Goal: Information Seeking & Learning: Compare options

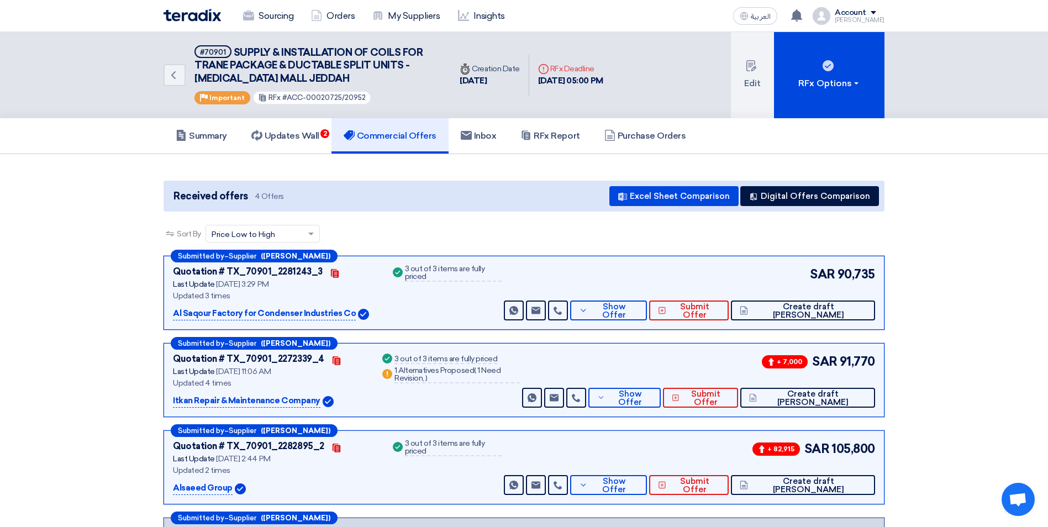
click at [395, 136] on h5 "Commercial Offers" at bounding box center [390, 135] width 93 height 11
click at [267, 12] on link "Sourcing" at bounding box center [268, 16] width 68 height 24
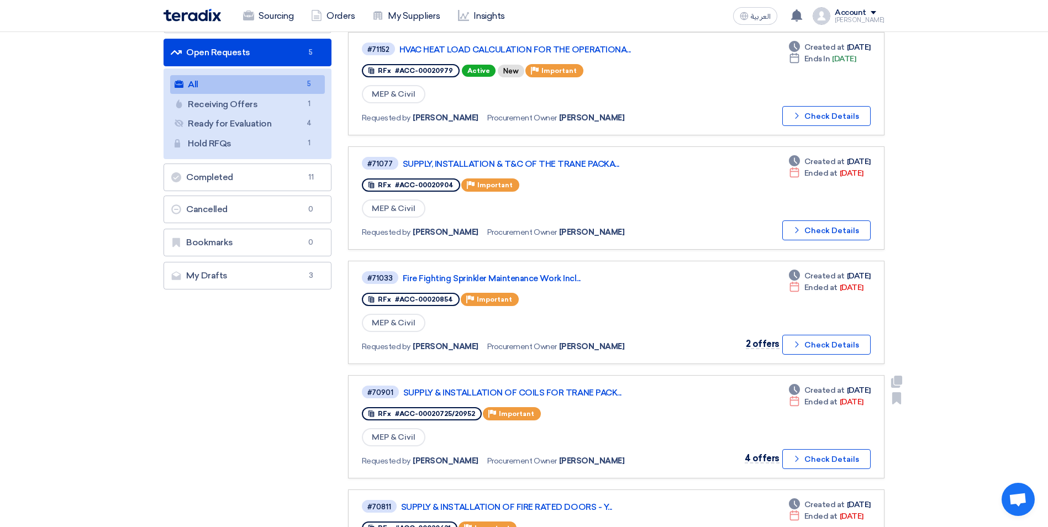
scroll to position [276, 0]
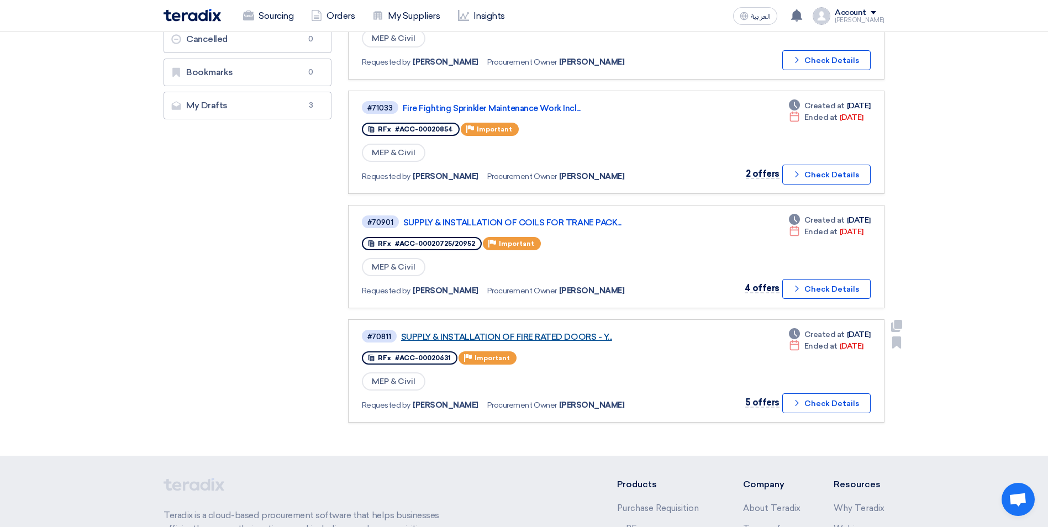
click at [582, 332] on link "SUPPLY & INSTALLATION OF FIRE RATED DOORS - Y..." at bounding box center [539, 337] width 276 height 10
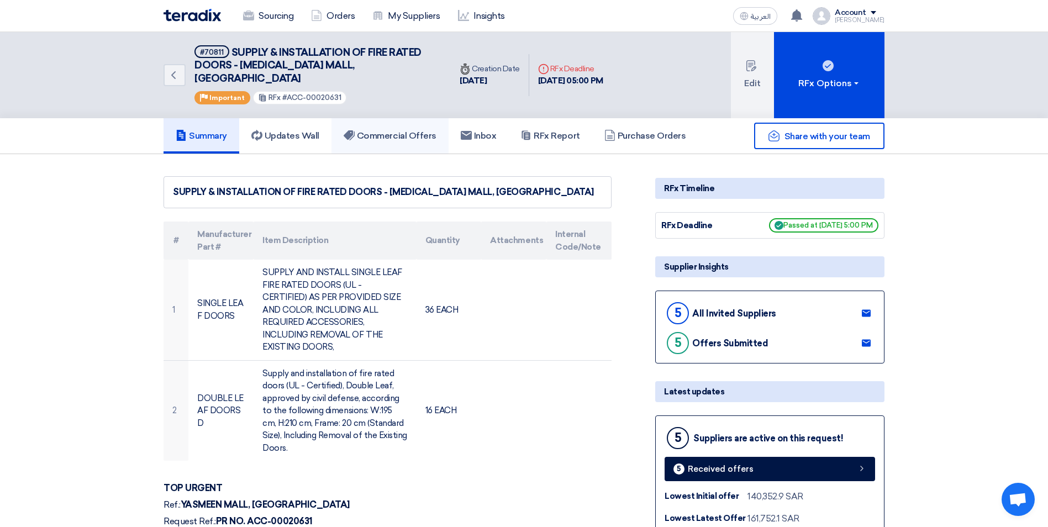
click at [407, 130] on h5 "Commercial Offers" at bounding box center [390, 135] width 93 height 11
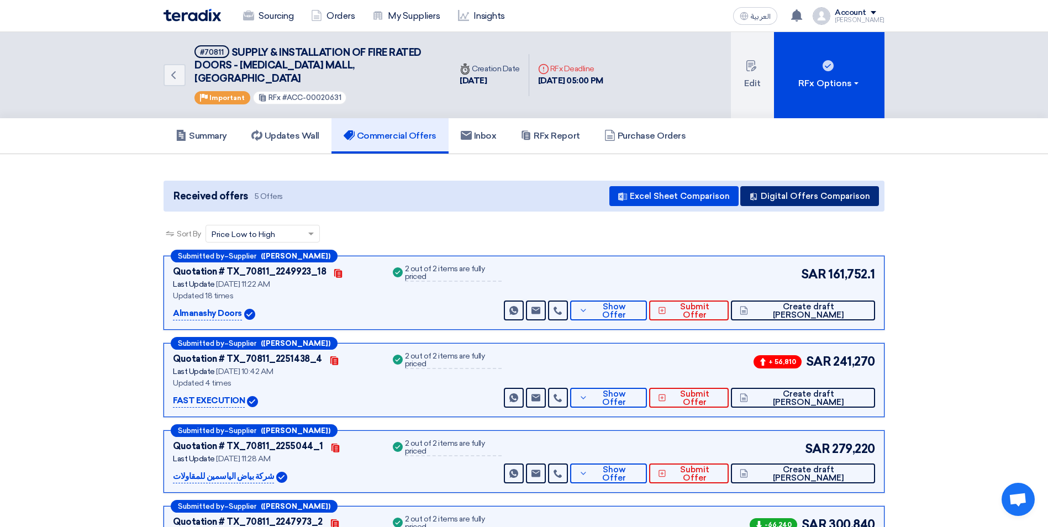
click at [758, 192] on icon at bounding box center [753, 196] width 9 height 9
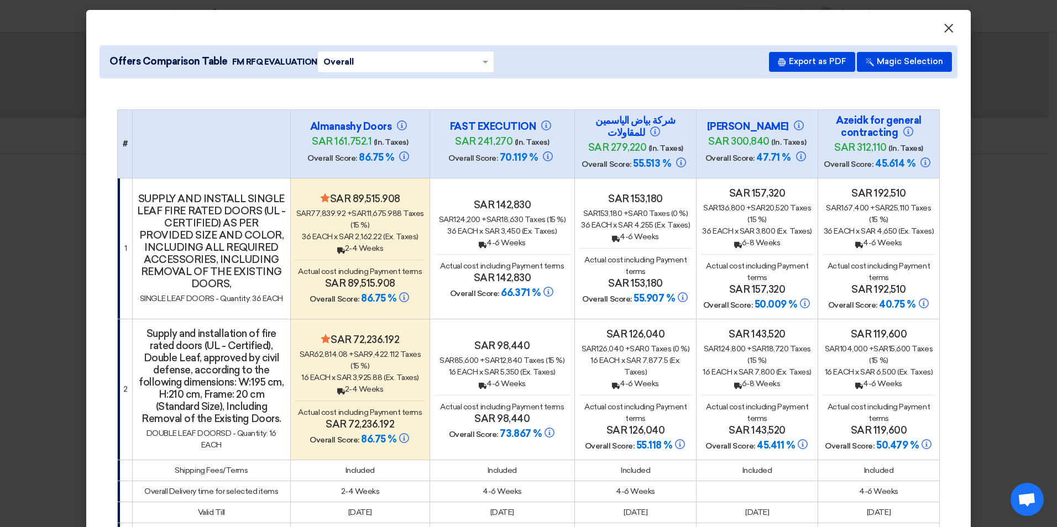
click at [943, 31] on span "×" at bounding box center [948, 31] width 11 height 22
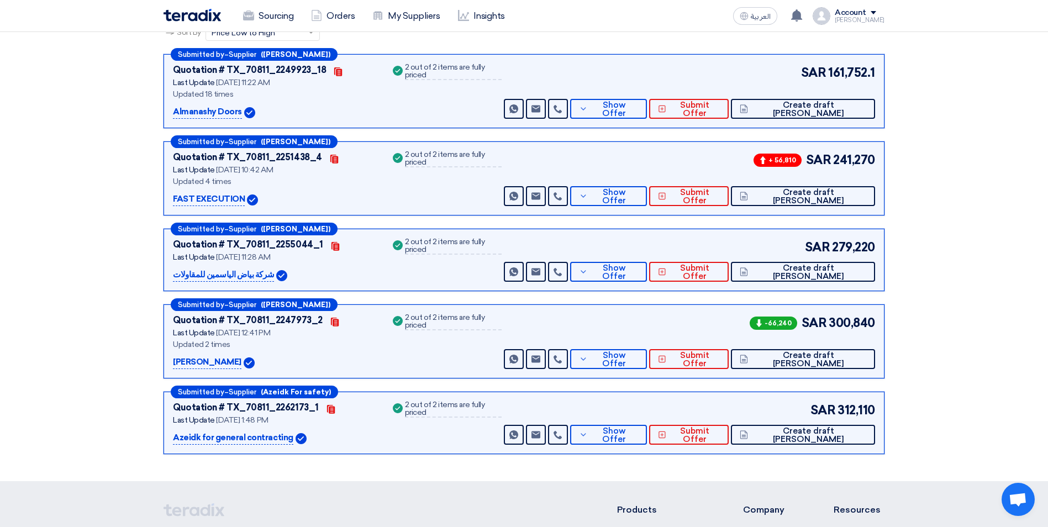
scroll to position [221, 0]
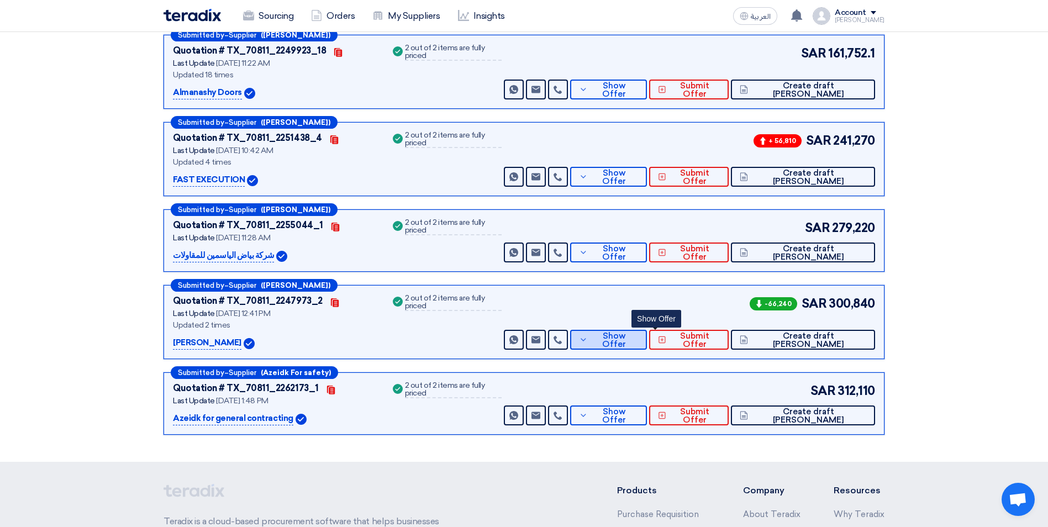
click at [639, 332] on span "Show Offer" at bounding box center [615, 340] width 48 height 17
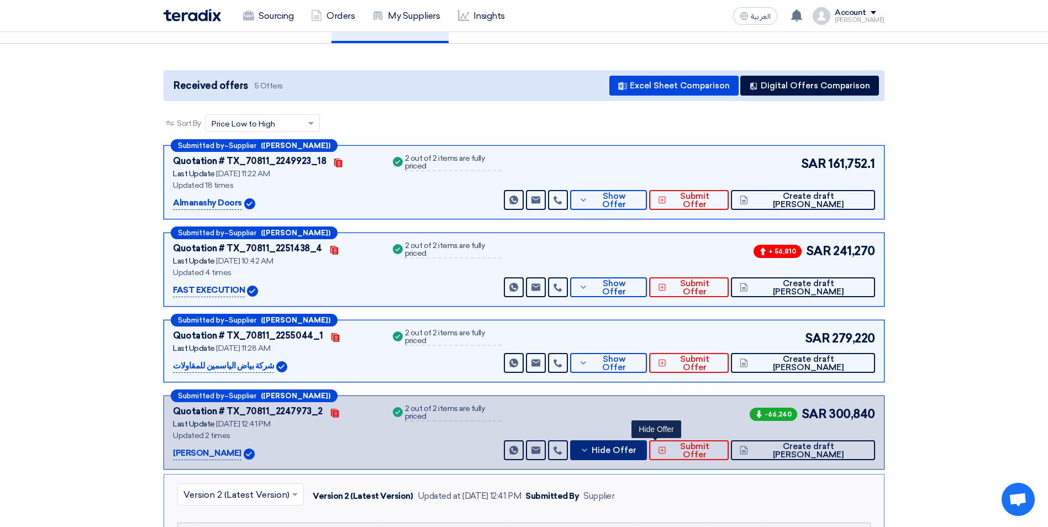
scroll to position [0, 0]
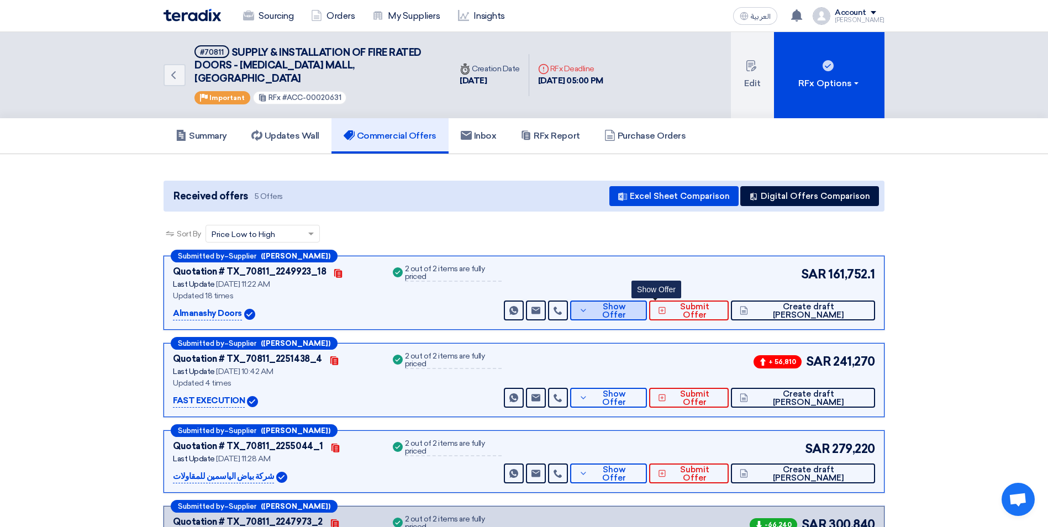
click at [639, 303] on span "Show Offer" at bounding box center [615, 311] width 48 height 17
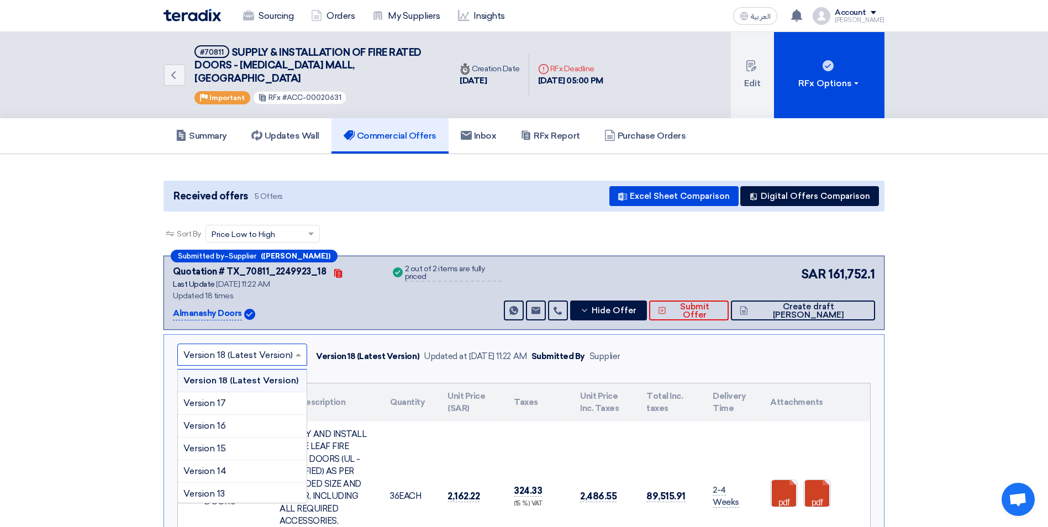
click at [298, 348] on span at bounding box center [300, 354] width 14 height 13
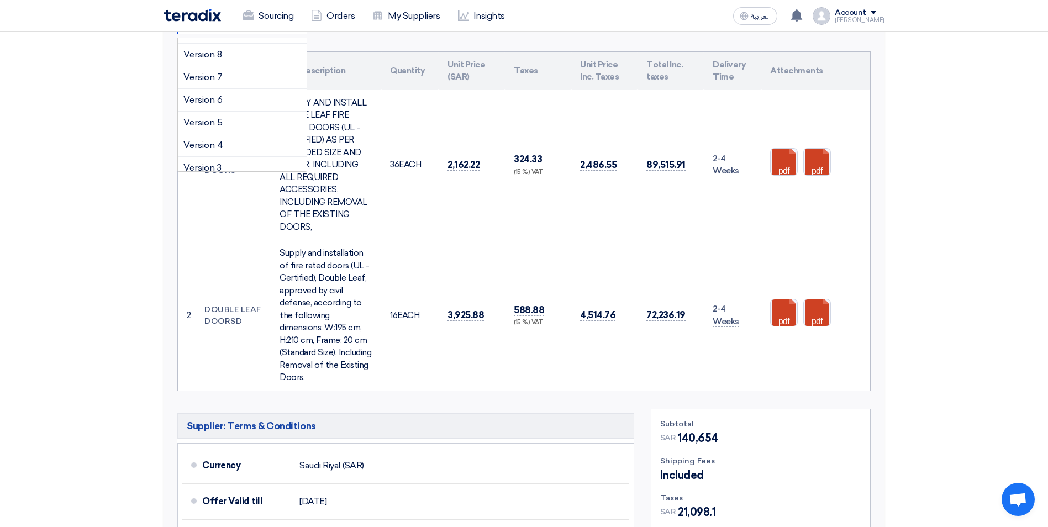
scroll to position [275, 0]
click at [283, 149] on div "Version 1" at bounding box center [242, 160] width 129 height 22
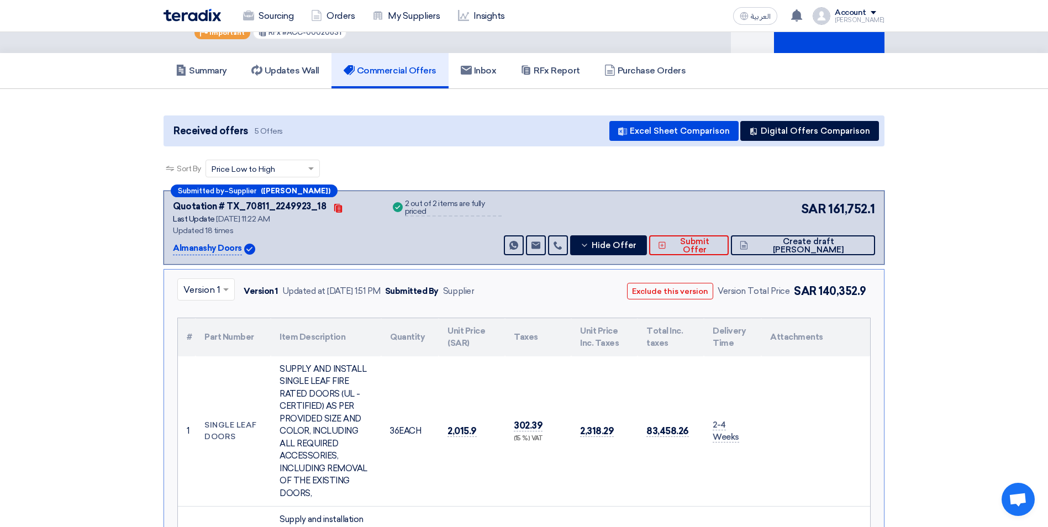
scroll to position [0, 0]
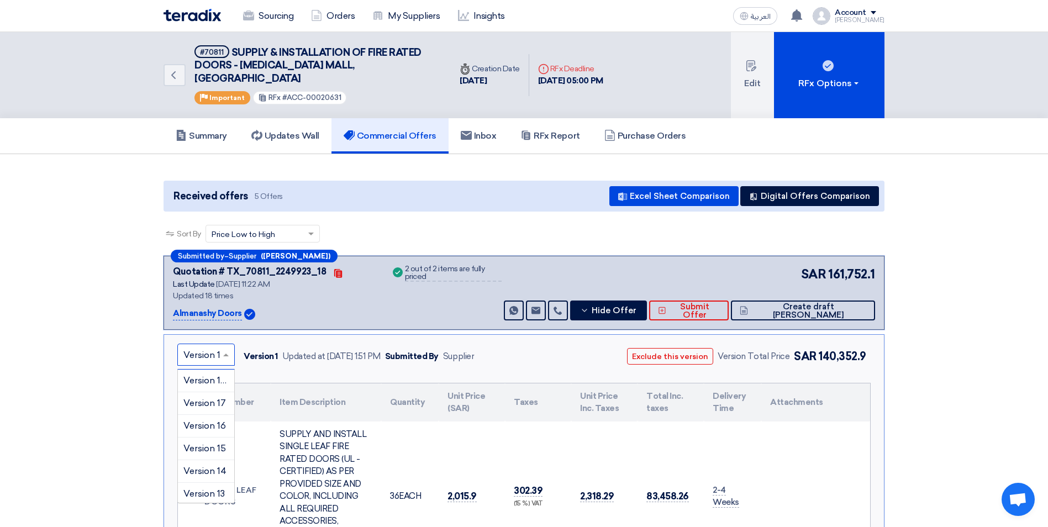
click at [227, 348] on span at bounding box center [227, 354] width 14 height 13
click at [206, 467] on div "Version 2" at bounding box center [206, 478] width 56 height 23
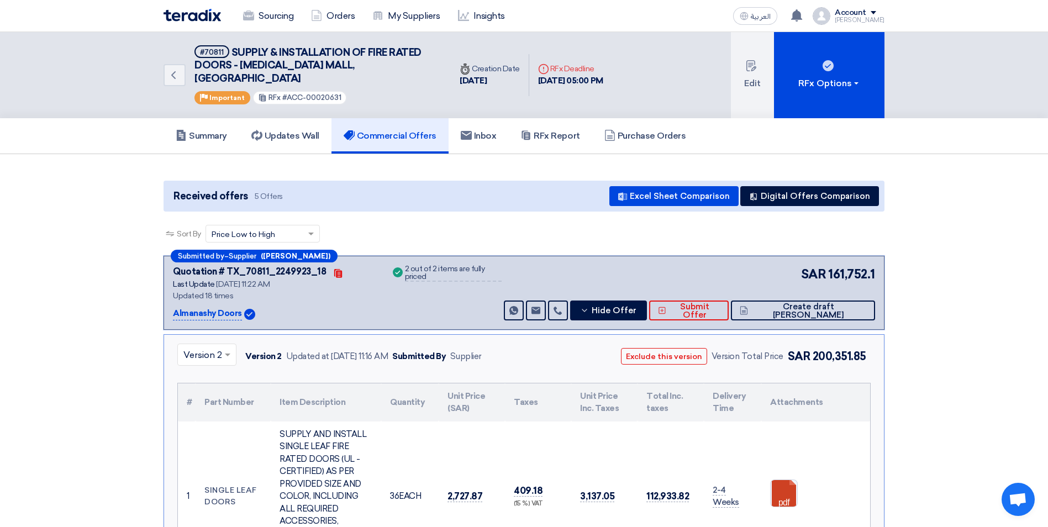
click at [224, 348] on span at bounding box center [229, 354] width 14 height 13
click at [210, 452] on span "Version 3" at bounding box center [202, 457] width 38 height 10
click at [221, 346] on div at bounding box center [206, 355] width 57 height 18
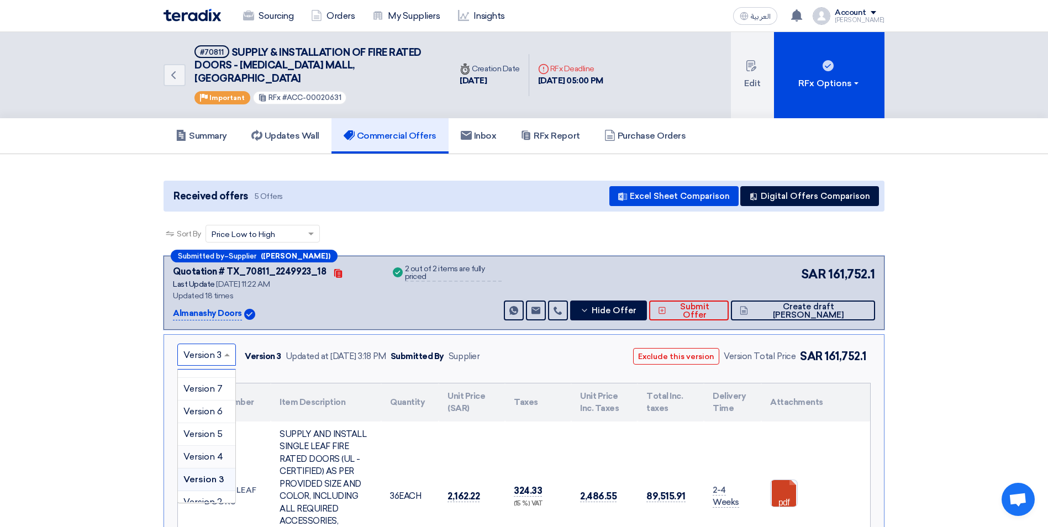
click at [209, 451] on span "Version 4" at bounding box center [203, 456] width 40 height 10
click at [223, 348] on span at bounding box center [230, 354] width 14 height 13
click at [211, 486] on span "Version 1" at bounding box center [201, 491] width 37 height 10
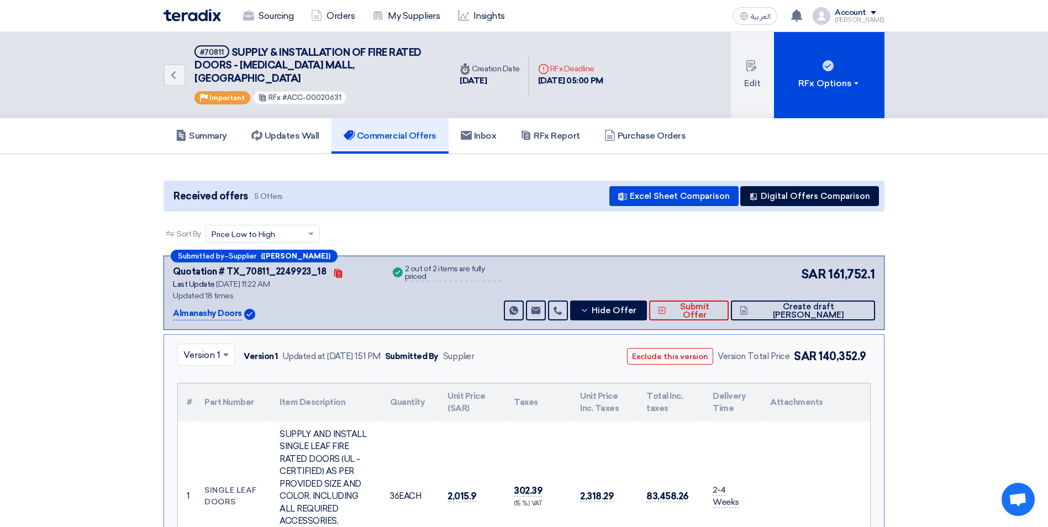
click at [224, 354] on span at bounding box center [226, 356] width 6 height 4
click at [210, 472] on span "Version 2" at bounding box center [202, 477] width 39 height 10
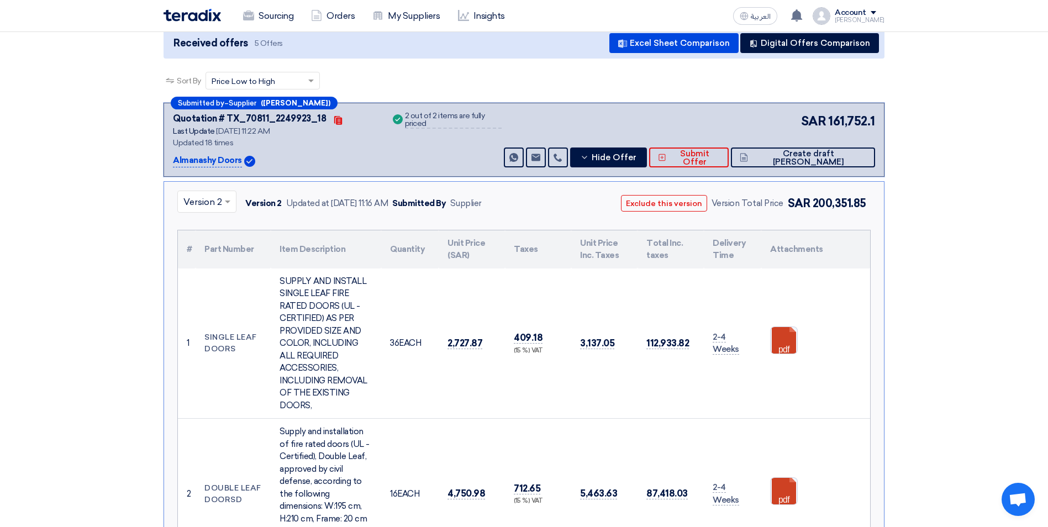
scroll to position [55, 0]
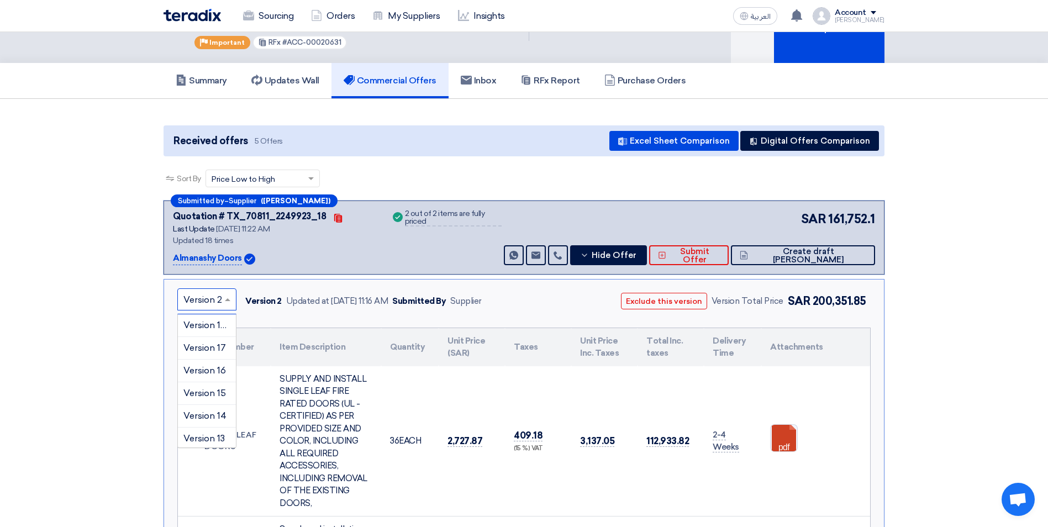
click at [226, 293] on span at bounding box center [229, 299] width 14 height 13
click at [208, 397] on span "Version 3" at bounding box center [202, 402] width 38 height 10
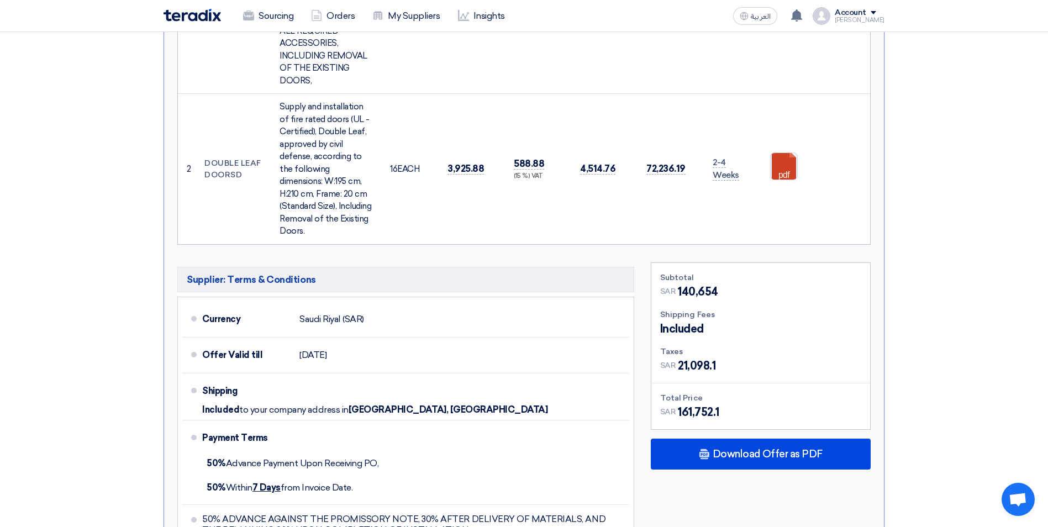
scroll to position [497, 0]
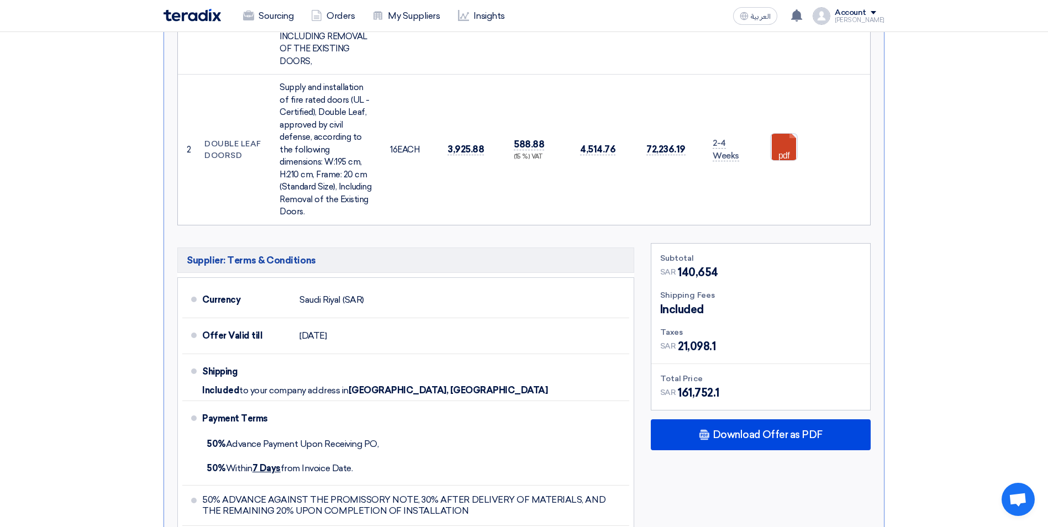
drag, startPoint x: 187, startPoint y: 248, endPoint x: 316, endPoint y: 245, distance: 128.8
click at [316, 248] on h5 "Supplier: Terms & Conditions" at bounding box center [405, 260] width 457 height 25
drag, startPoint x: 316, startPoint y: 245, endPoint x: 393, endPoint y: 222, distance: 80.8
click at [393, 222] on div "× Version 3 Version 3 Updated at [DATE] 3:18 PM Submitted By Supplier Exclude t…" at bounding box center [524, 206] width 721 height 738
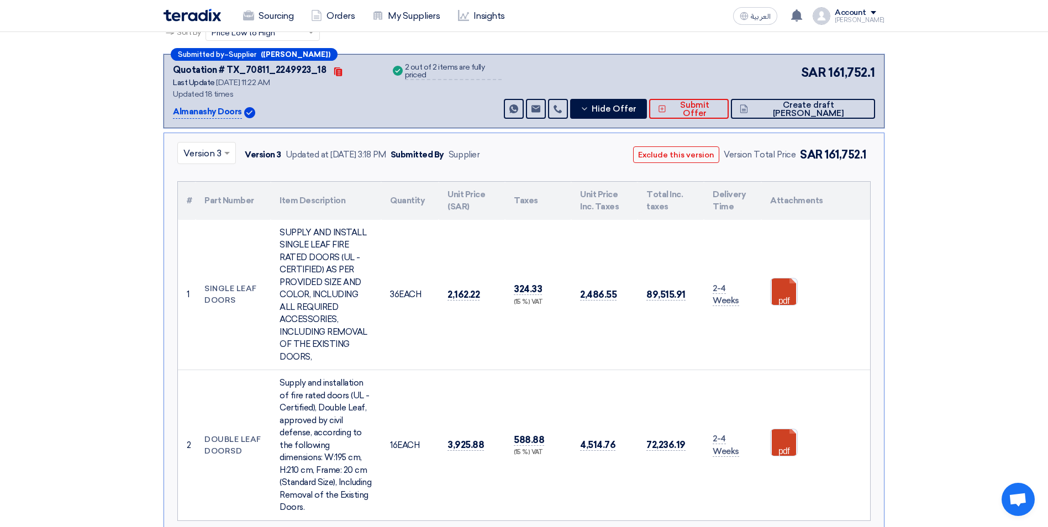
scroll to position [111, 0]
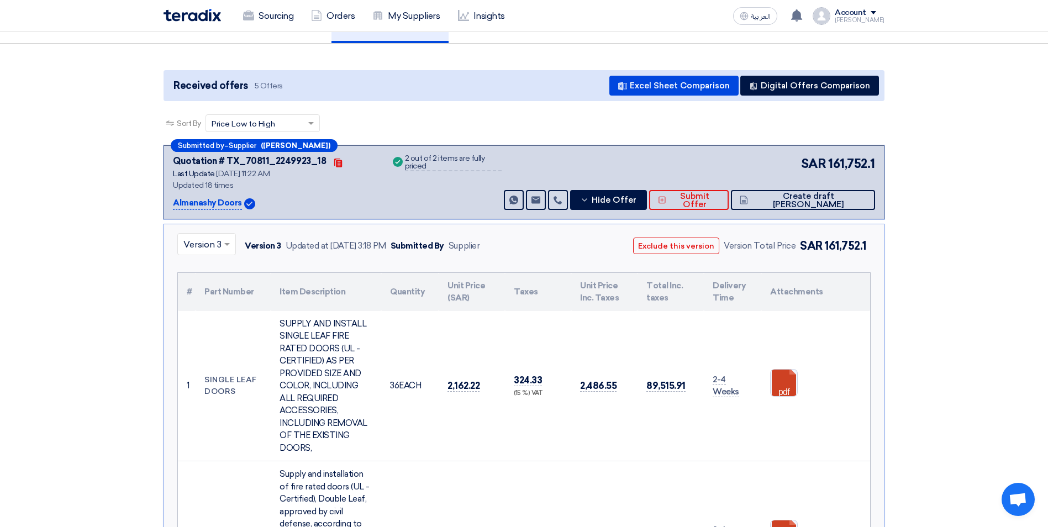
click at [214, 237] on input "text" at bounding box center [200, 246] width 35 height 18
click at [211, 381] on div "Version 2" at bounding box center [206, 392] width 57 height 23
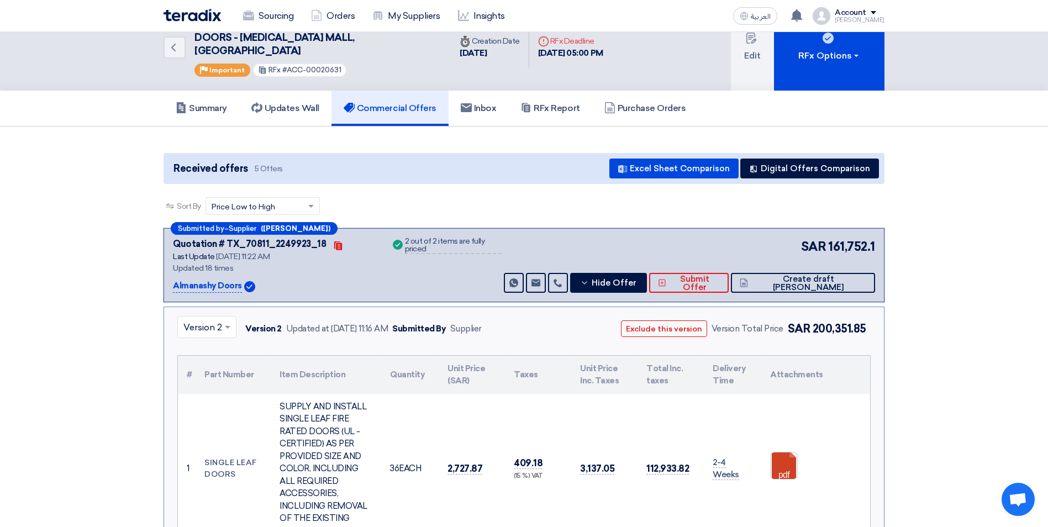
scroll to position [0, 0]
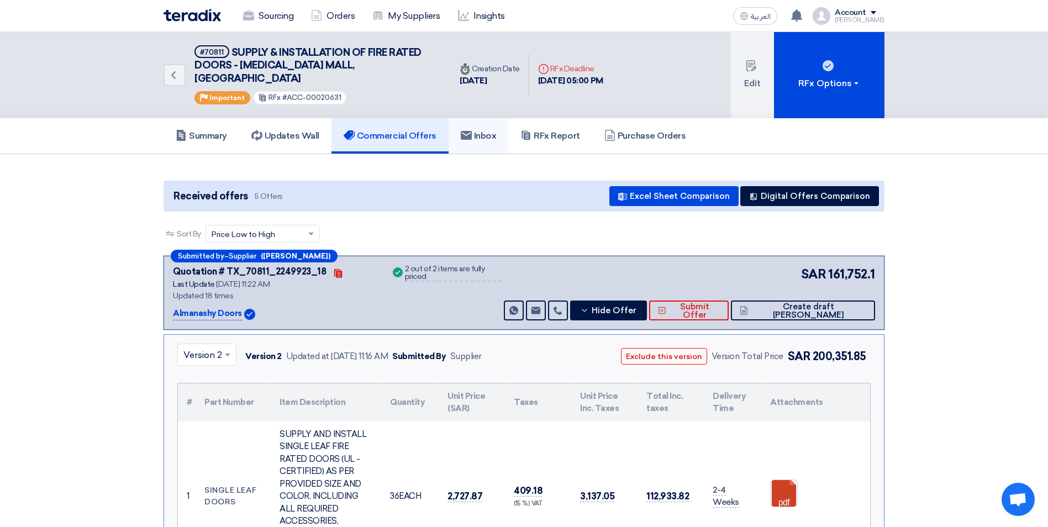
click at [477, 130] on h5 "Inbox" at bounding box center [479, 135] width 36 height 11
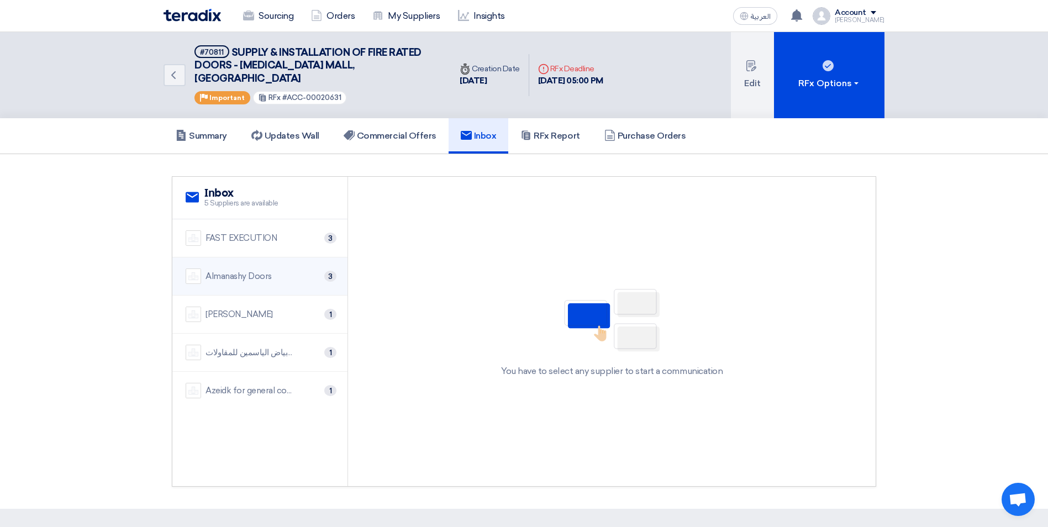
click at [312, 269] on div "Almanashy Doors 3" at bounding box center [260, 276] width 149 height 15
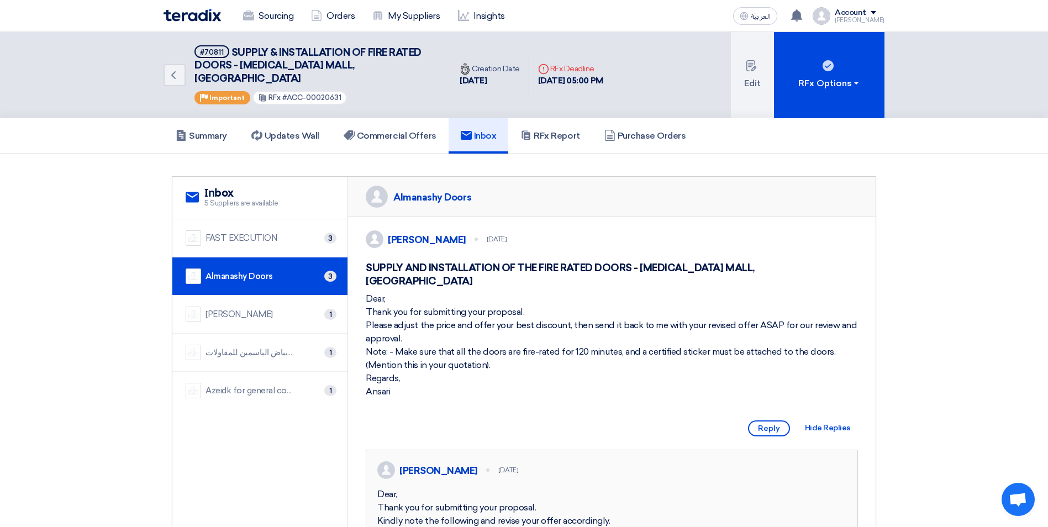
click at [290, 269] on div "Almanashy Doors 3" at bounding box center [260, 276] width 149 height 15
click at [377, 130] on h5 "Commercial Offers" at bounding box center [390, 135] width 93 height 11
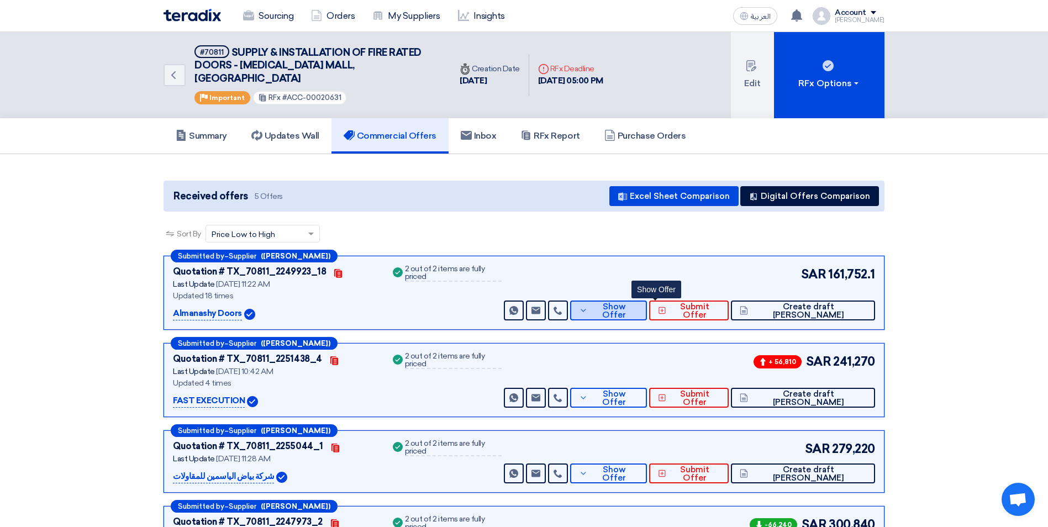
click at [639, 303] on span "Show Offer" at bounding box center [615, 311] width 48 height 17
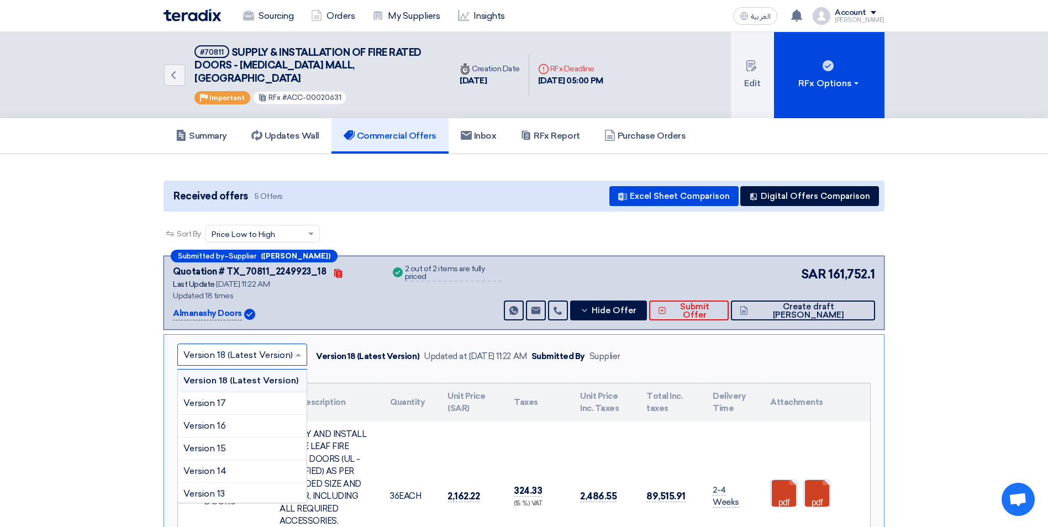
click at [250, 347] on input "text" at bounding box center [236, 356] width 107 height 18
click at [233, 458] on div "Version 2" at bounding box center [242, 469] width 129 height 23
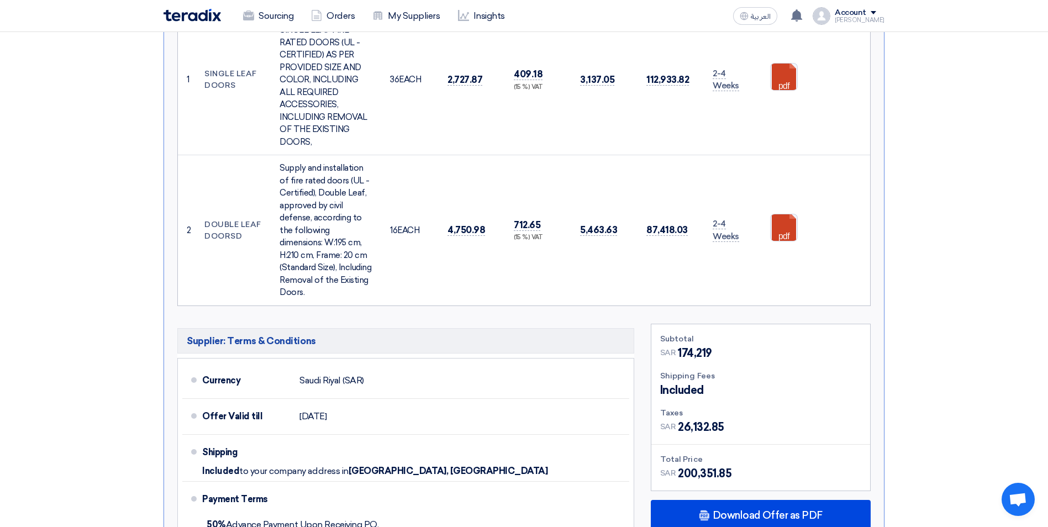
scroll to position [497, 0]
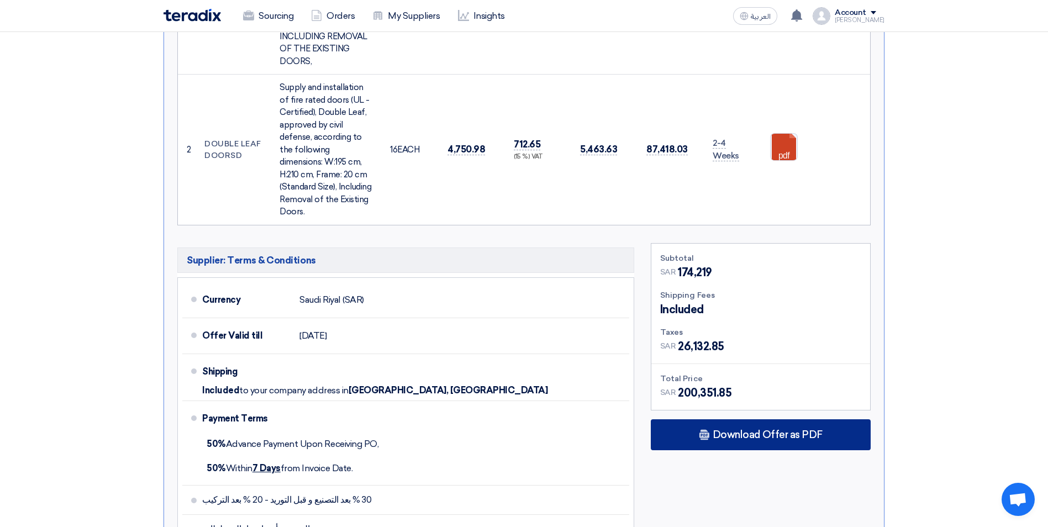
click at [787, 430] on span "Download Offer as PDF" at bounding box center [768, 435] width 110 height 10
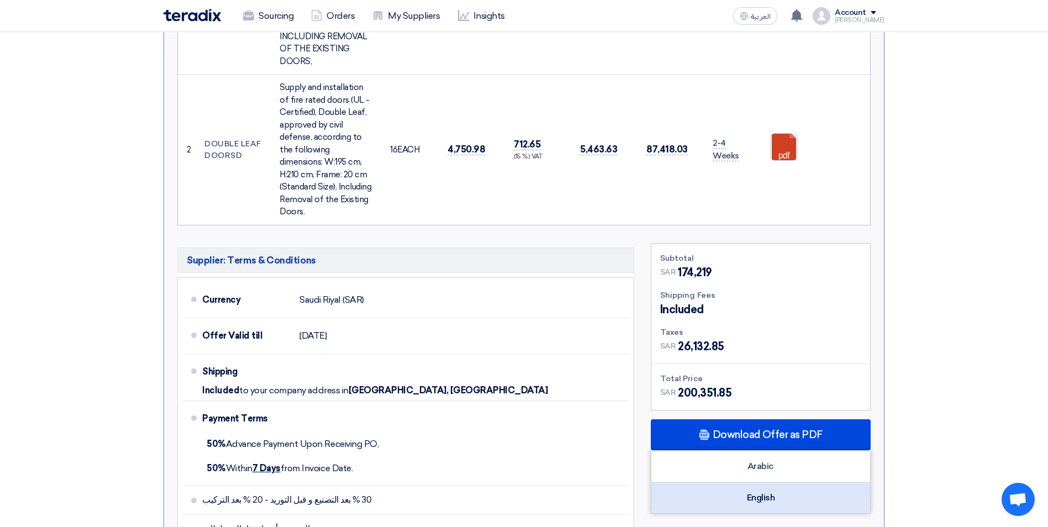
click at [747, 482] on div "English" at bounding box center [761, 497] width 219 height 31
